Goal: Transaction & Acquisition: Download file/media

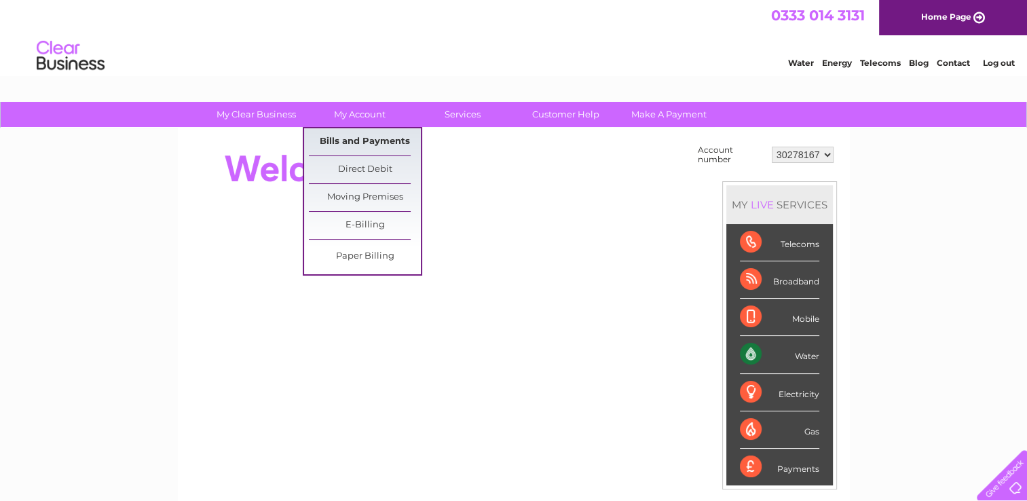
click at [366, 139] on link "Bills and Payments" at bounding box center [365, 141] width 112 height 27
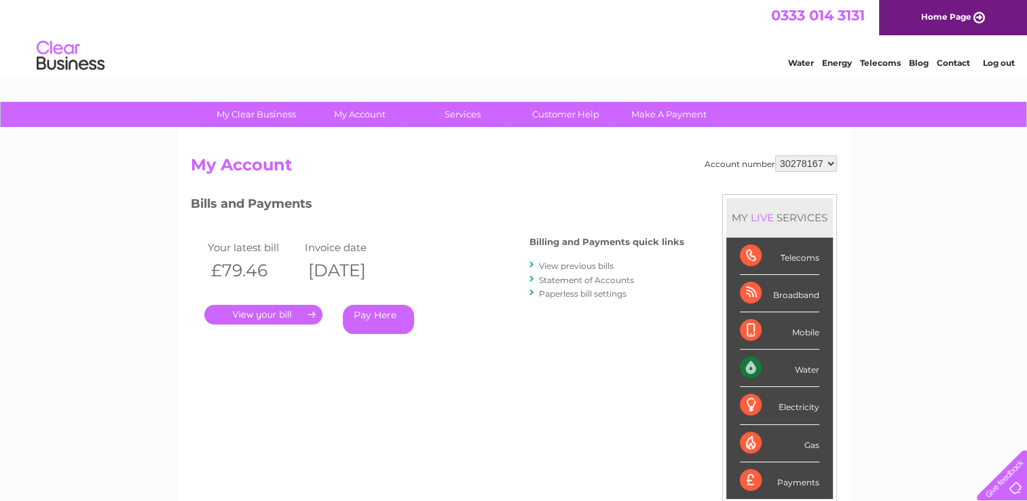
click at [249, 316] on link "." at bounding box center [263, 315] width 118 height 20
click at [602, 264] on link "View previous bills" at bounding box center [576, 266] width 75 height 10
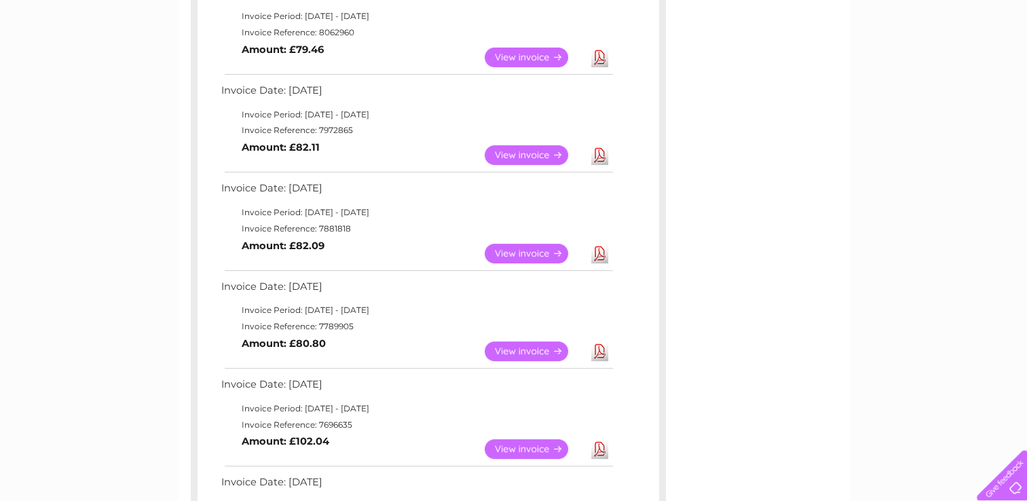
scroll to position [339, 0]
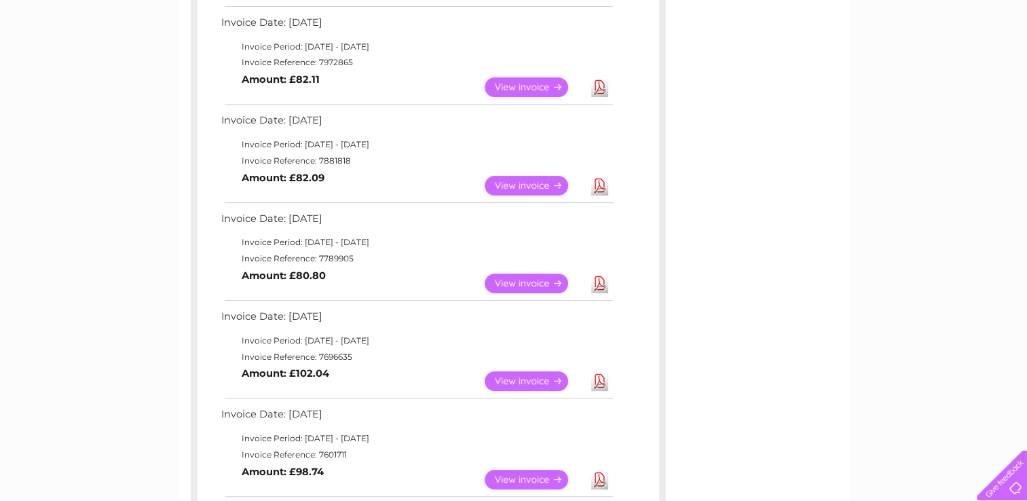
click at [598, 282] on link "Download" at bounding box center [599, 283] width 17 height 20
click at [598, 186] on link "Download" at bounding box center [599, 186] width 17 height 20
click at [597, 85] on link "Download" at bounding box center [599, 87] width 17 height 20
